Goal: Information Seeking & Learning: Learn about a topic

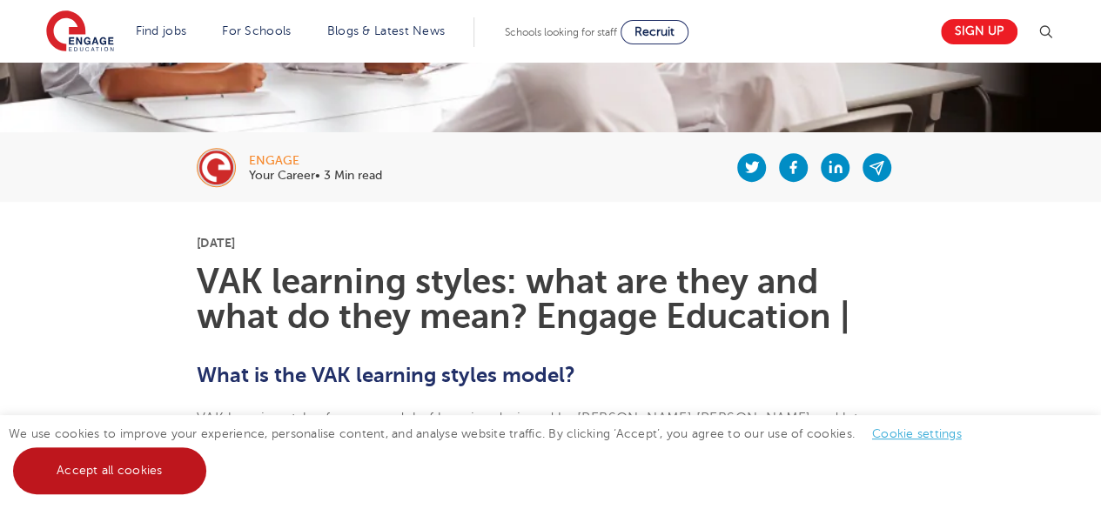
click at [170, 457] on link "Accept all cookies" at bounding box center [109, 471] width 193 height 47
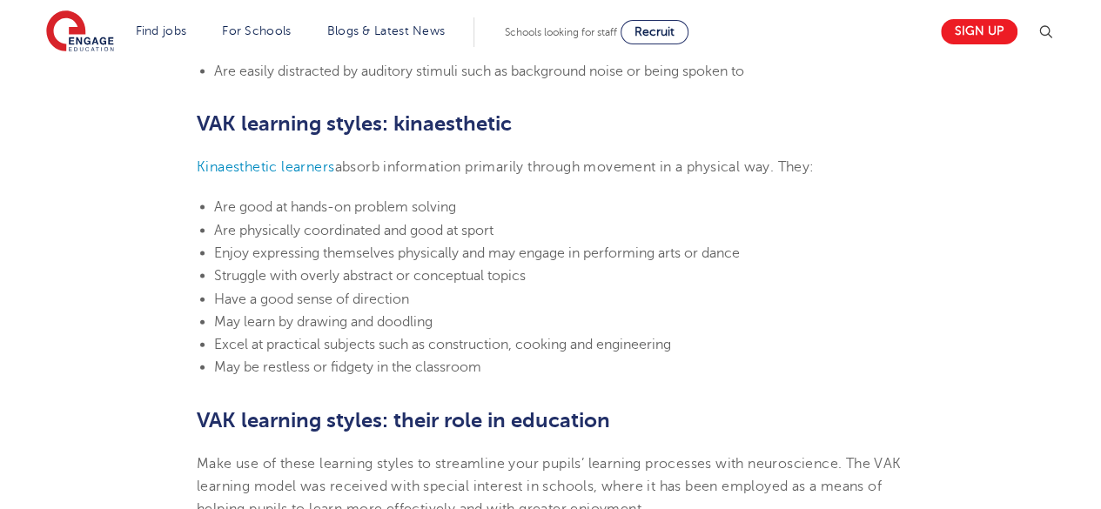
scroll to position [1873, 0]
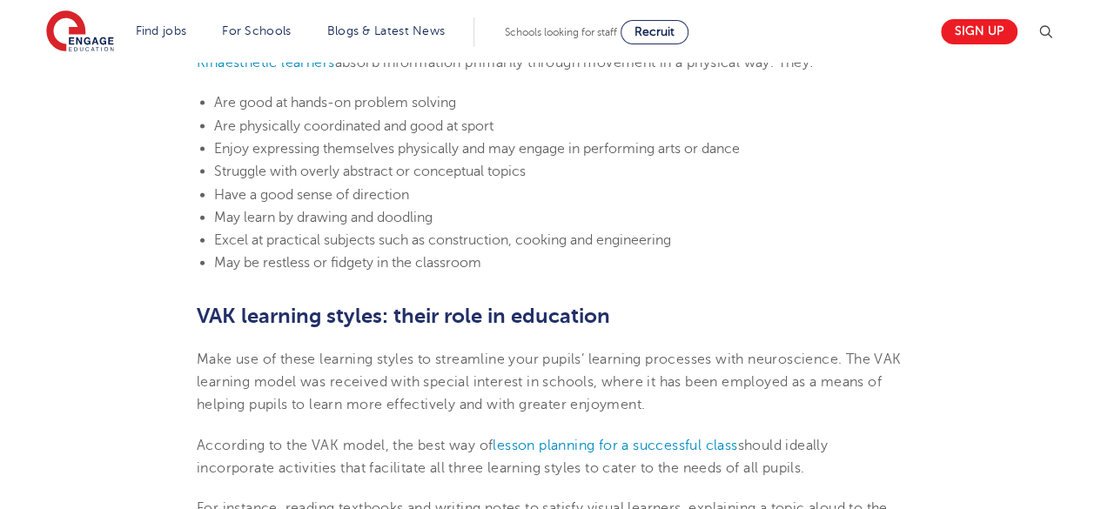
drag, startPoint x: 459, startPoint y: 211, endPoint x: 335, endPoint y: 281, distance: 142.3
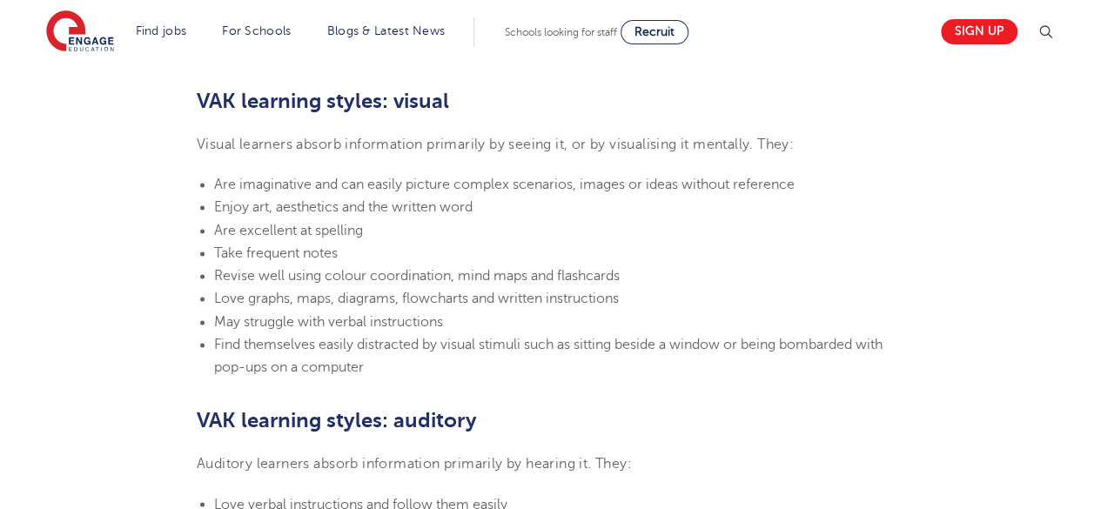
scroll to position [1176, 0]
click at [512, 139] on span "Visual learners absorb information primarily by seeing it, or by visualising it…" at bounding box center [495, 144] width 597 height 16
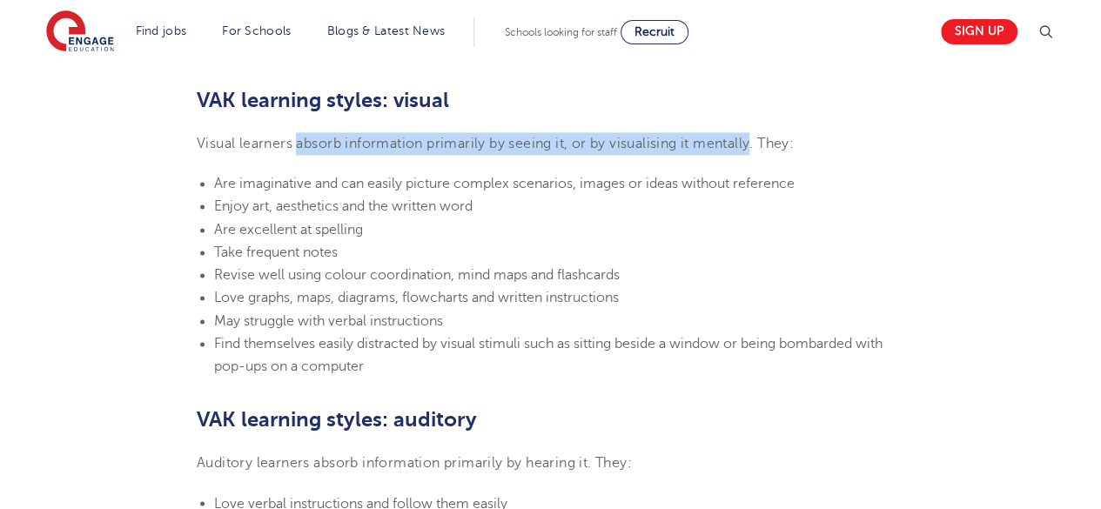
drag, startPoint x: 295, startPoint y: 144, endPoint x: 753, endPoint y: 146, distance: 458.0
click at [753, 146] on span "Visual learners absorb information primarily by seeing it, or by visualising it…" at bounding box center [495, 144] width 597 height 16
copy span "absorb information primarily by seeing it, or by visualising it mentally"
